Goal: Find specific page/section: Find specific page/section

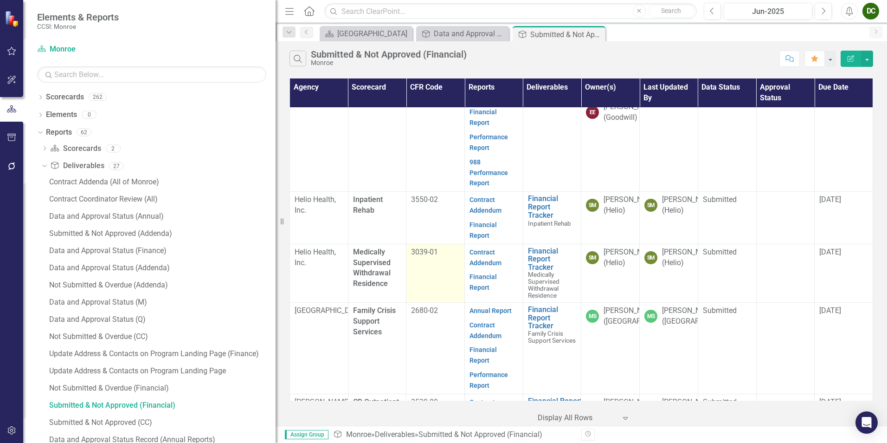
scroll to position [603, 0]
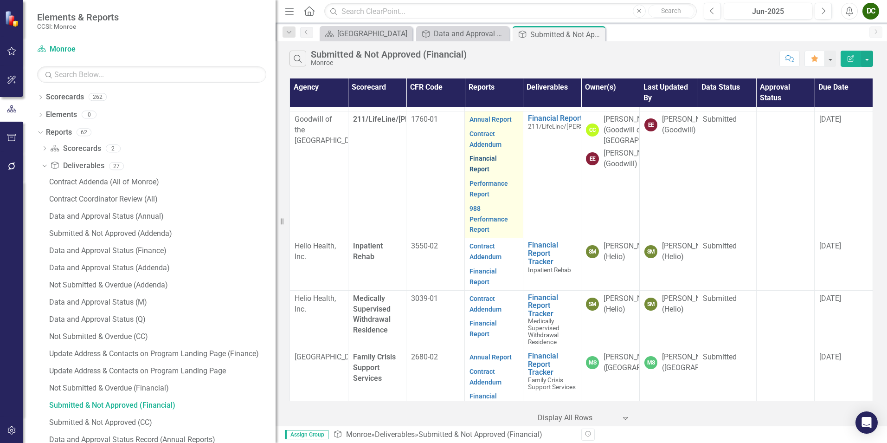
click at [497, 173] on link "Financial Report" at bounding box center [483, 164] width 27 height 18
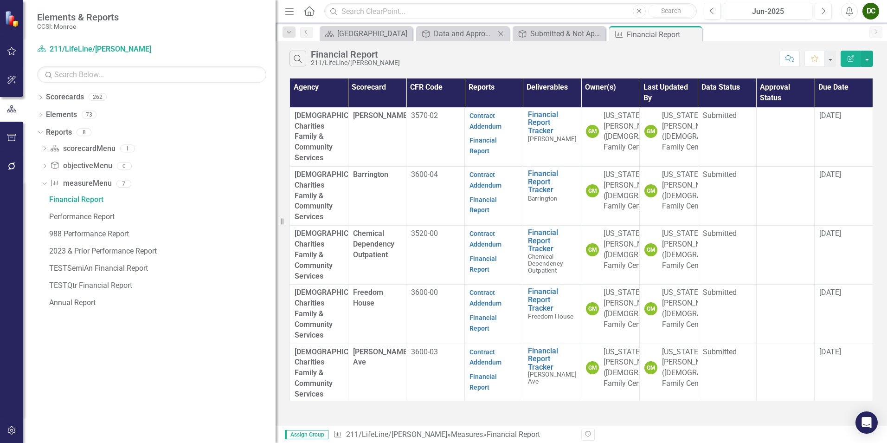
click at [501, 34] on icon at bounding box center [500, 33] width 5 height 5
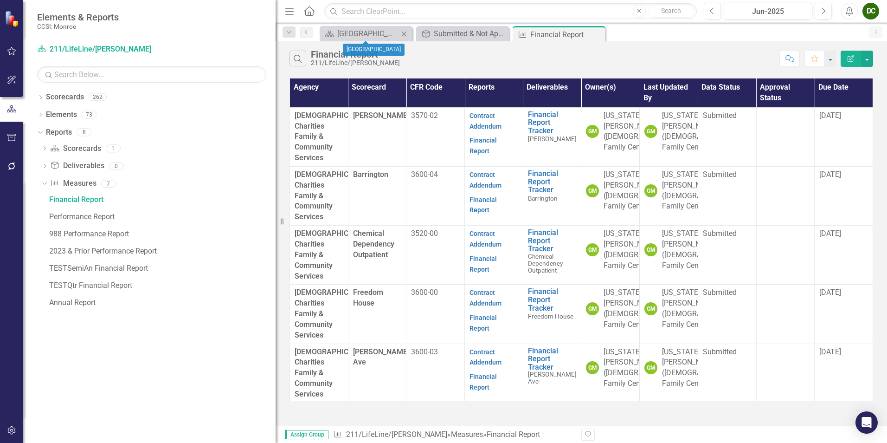
click at [406, 34] on icon "Close" at bounding box center [404, 33] width 9 height 7
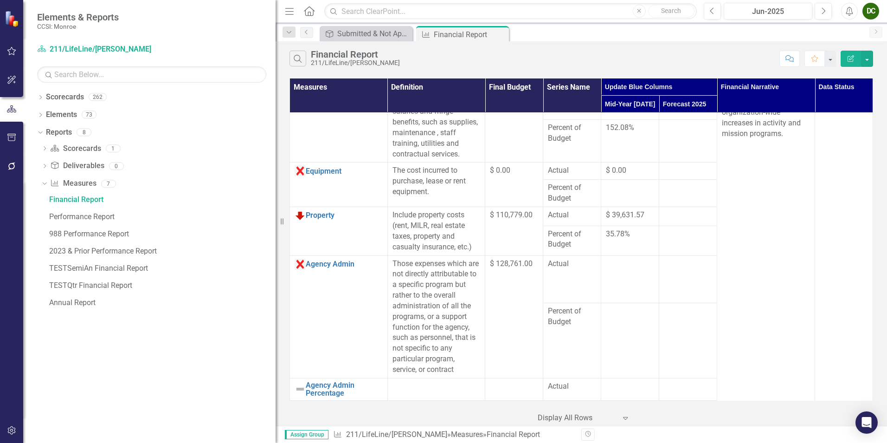
scroll to position [232, 0]
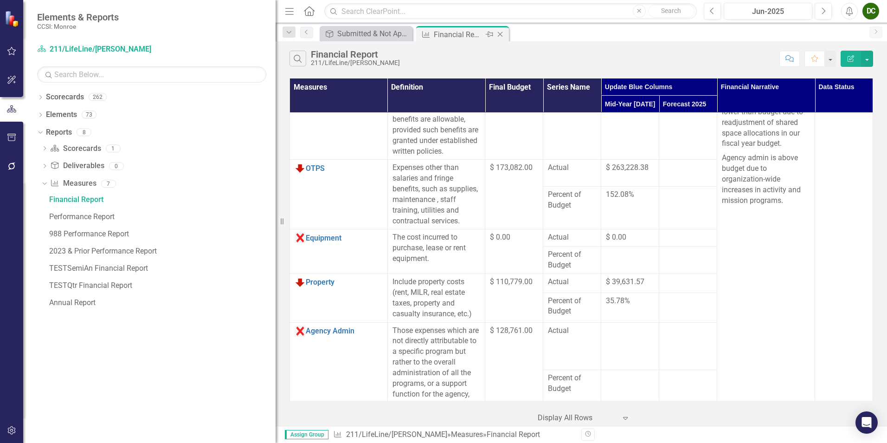
click at [501, 33] on icon "Close" at bounding box center [500, 34] width 9 height 7
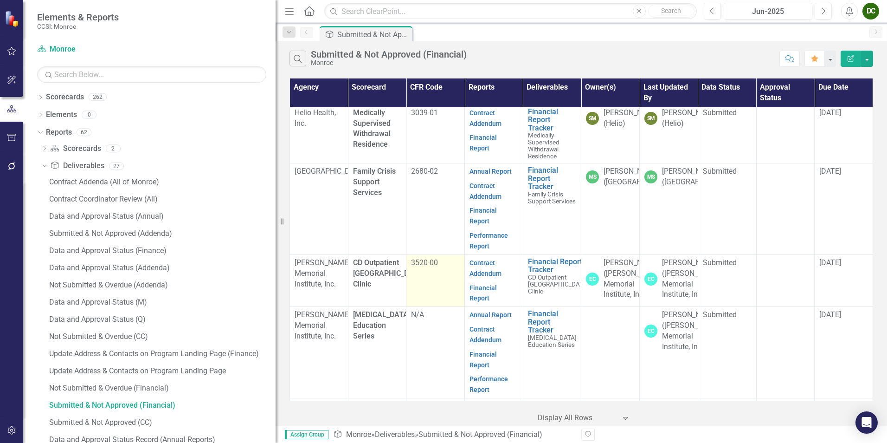
scroll to position [650, 0]
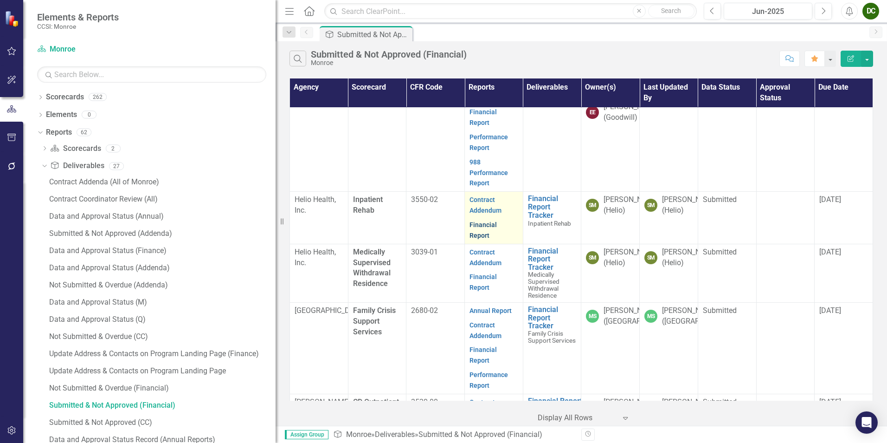
click at [497, 239] on link "Financial Report" at bounding box center [483, 230] width 27 height 18
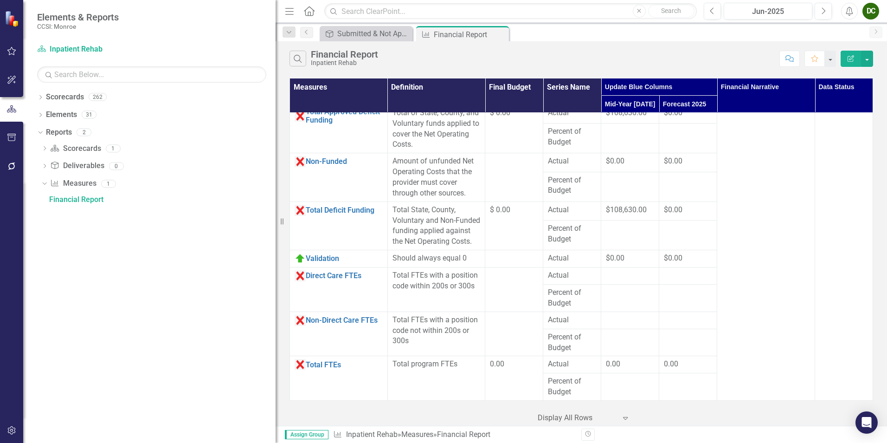
scroll to position [1719, 0]
click at [501, 38] on icon "Close" at bounding box center [500, 34] width 9 height 7
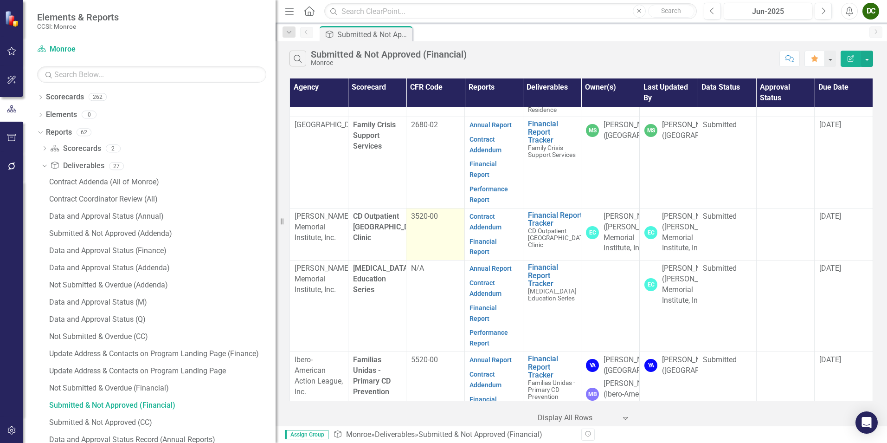
scroll to position [742, 0]
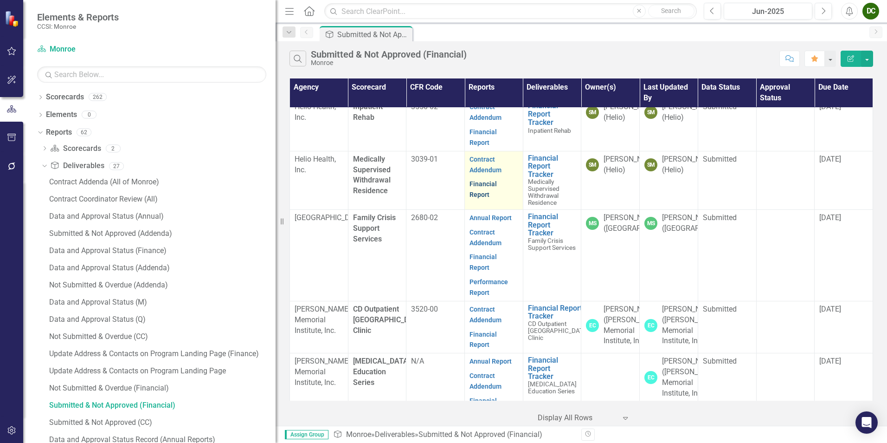
click at [492, 198] on link "Financial Report" at bounding box center [483, 189] width 27 height 18
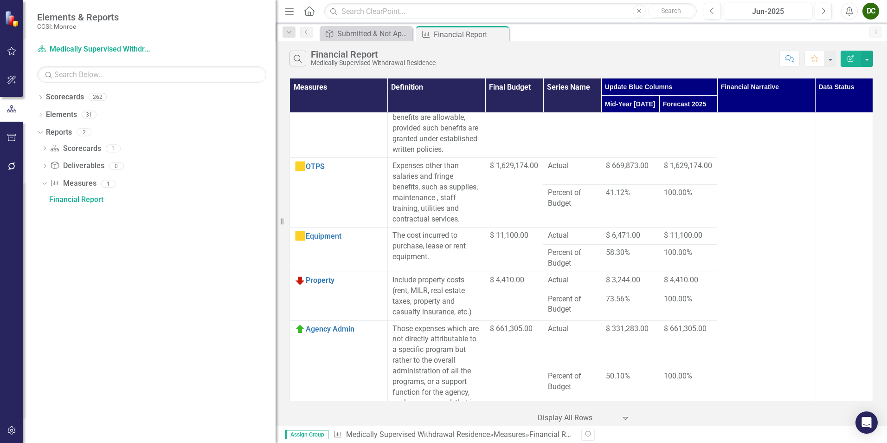
scroll to position [232, 0]
click at [500, 36] on icon "Close" at bounding box center [500, 34] width 9 height 7
